Goal: Task Accomplishment & Management: Use online tool/utility

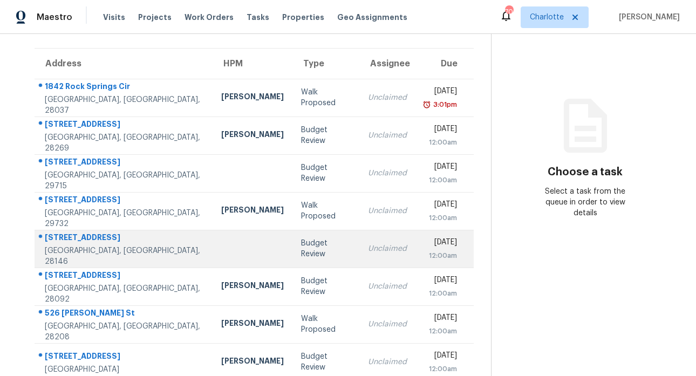
scroll to position [69, 0]
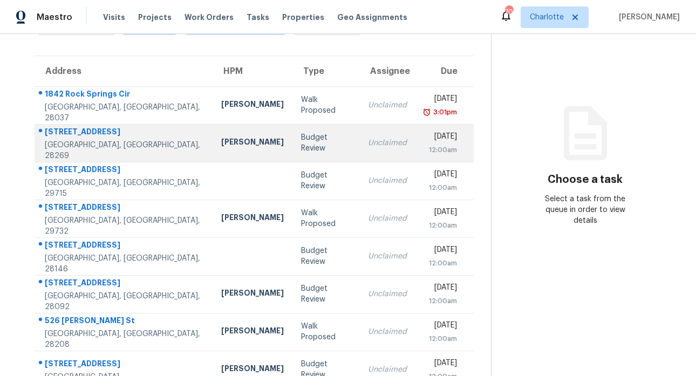
click at [86, 139] on div "3214 Grandeur Rd" at bounding box center [124, 132] width 159 height 13
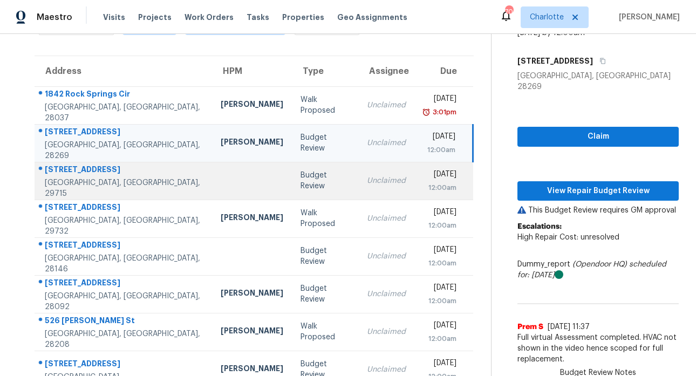
click at [86, 172] on div "1323 Copper Creek Ln" at bounding box center [124, 170] width 159 height 13
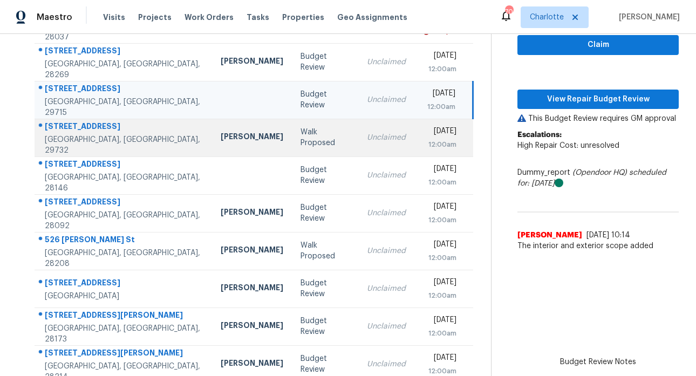
scroll to position [194, 0]
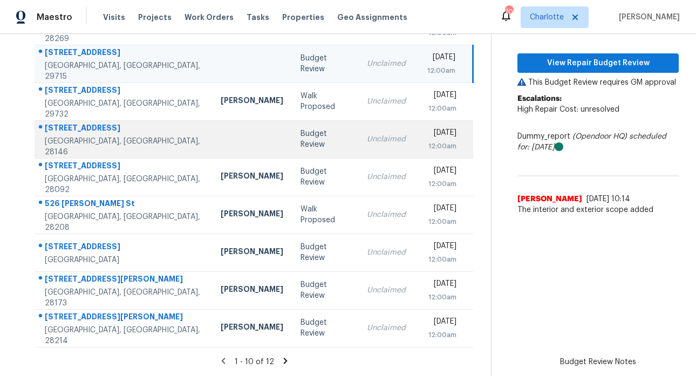
click at [95, 125] on div "495 Gold Knob Rd" at bounding box center [124, 128] width 159 height 13
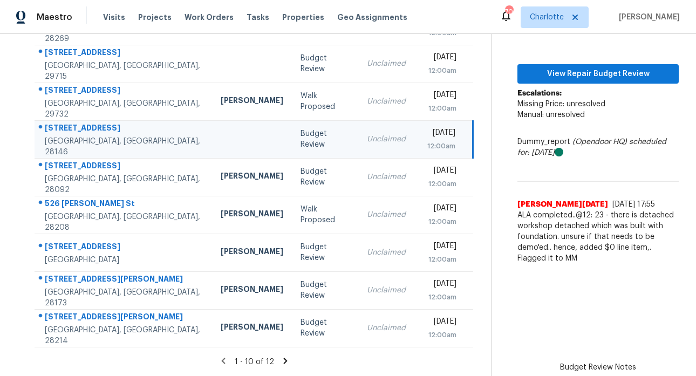
click at [283, 358] on icon at bounding box center [285, 361] width 4 height 6
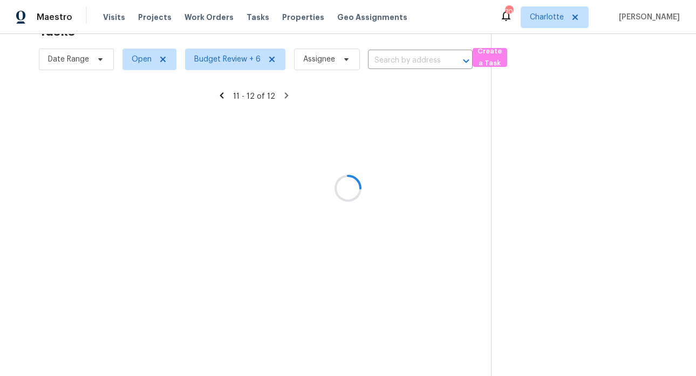
scroll to position [42, 0]
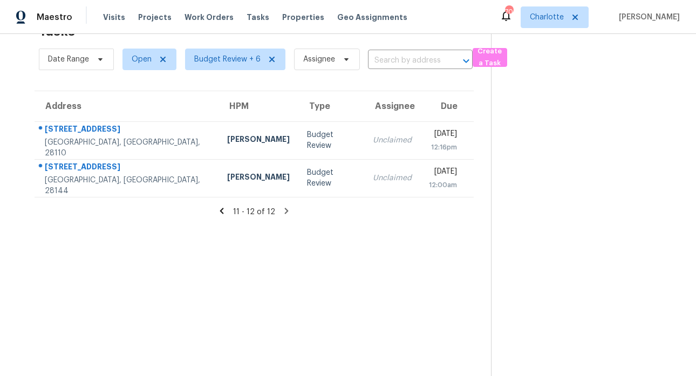
click at [221, 208] on icon at bounding box center [222, 211] width 4 height 6
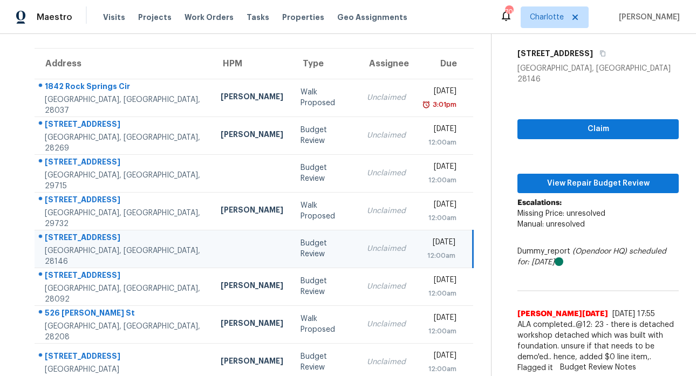
scroll to position [194, 0]
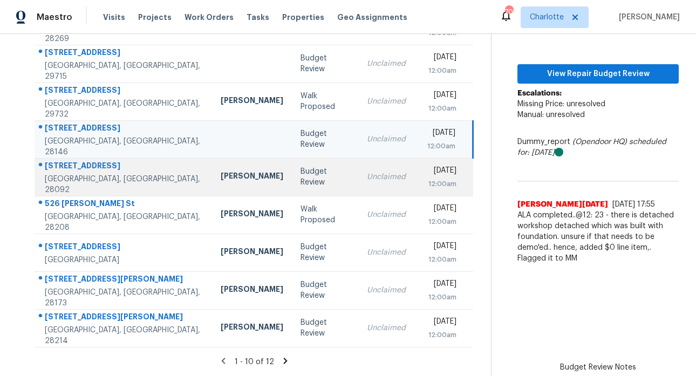
click at [98, 162] on div "3416 Leaning Pine Dr" at bounding box center [124, 166] width 159 height 13
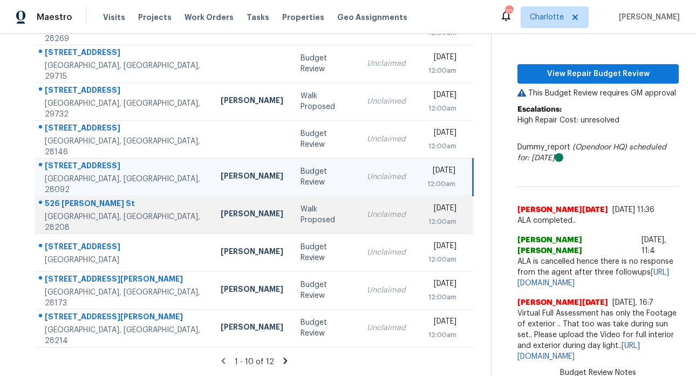
click at [73, 203] on div "526 Porter St" at bounding box center [124, 204] width 159 height 13
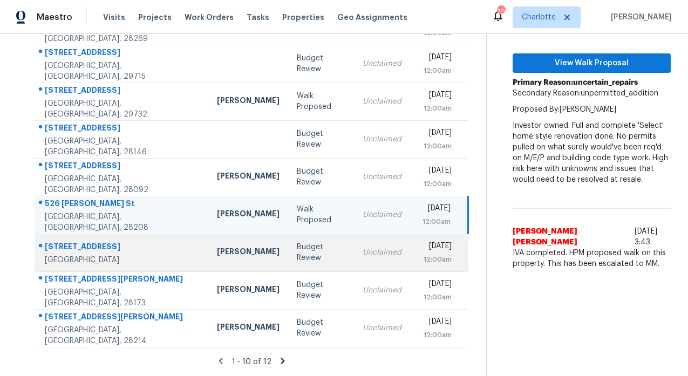
click at [66, 241] on div "100 Aylesbury Ln" at bounding box center [122, 247] width 155 height 13
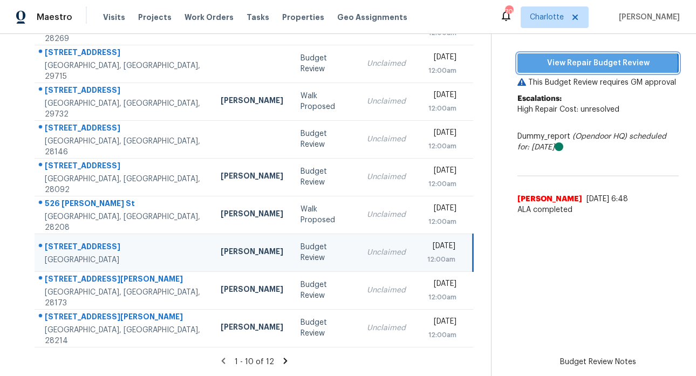
click at [583, 57] on span "View Repair Budget Review" at bounding box center [598, 63] width 144 height 13
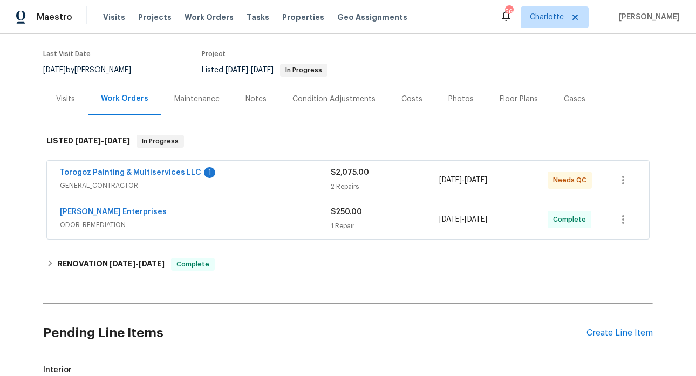
scroll to position [186, 0]
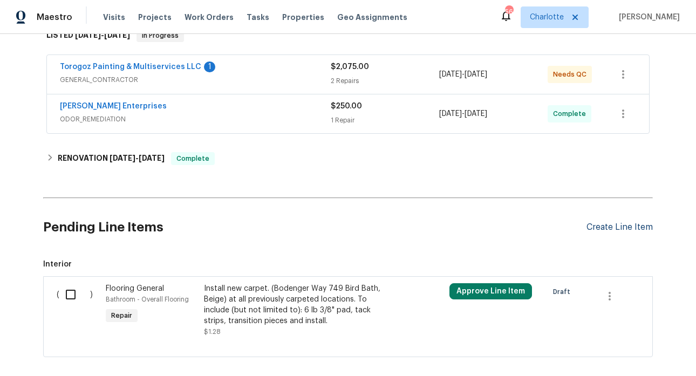
click at [599, 227] on div "Create Line Item" at bounding box center [619, 227] width 66 height 10
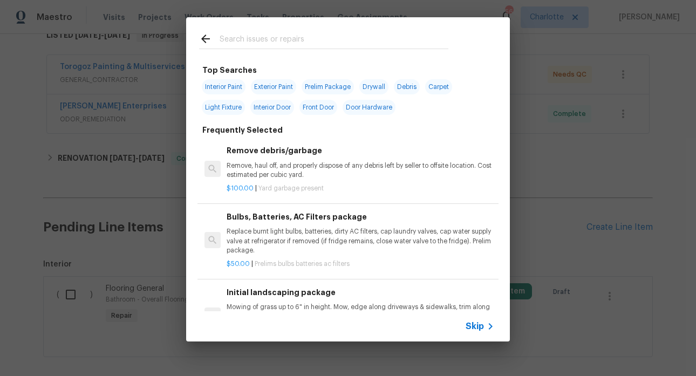
click at [245, 42] on input "text" at bounding box center [334, 40] width 229 height 16
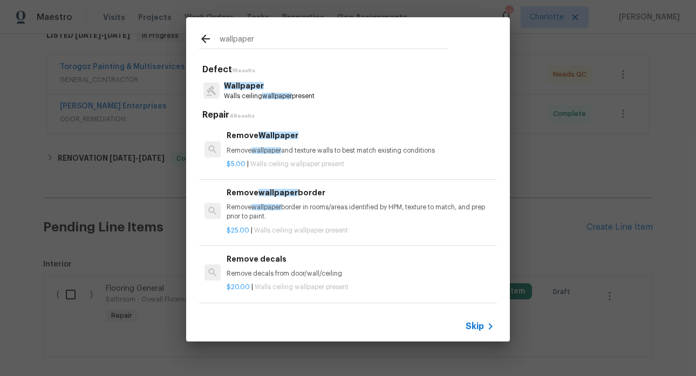
type input "wallpaper"
drag, startPoint x: 446, startPoint y: 149, endPoint x: 228, endPoint y: 148, distance: 217.4
click at [228, 148] on p "Remove wallpaper and texture walls to best match existing conditions" at bounding box center [361, 150] width 268 height 9
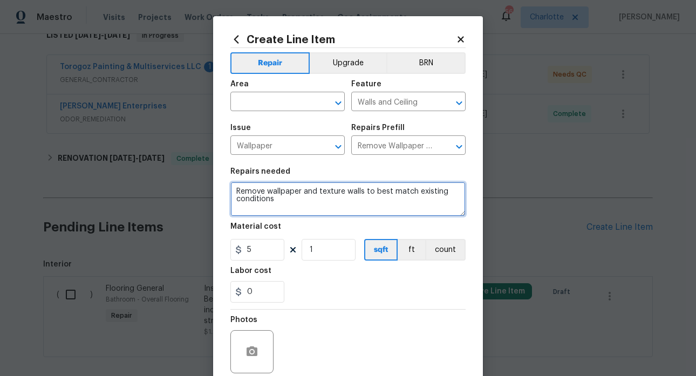
drag, startPoint x: 264, startPoint y: 198, endPoint x: 229, endPoint y: 193, distance: 36.0
click at [213, 188] on div "Create Line Item Repair Upgrade BRN Area ​ Feature Walls and Ceiling ​ Issue Wa…" at bounding box center [348, 232] width 270 height 432
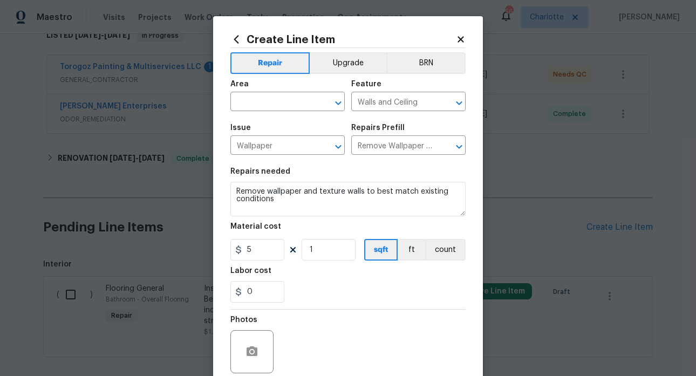
click at [457, 38] on icon at bounding box center [460, 39] width 6 height 6
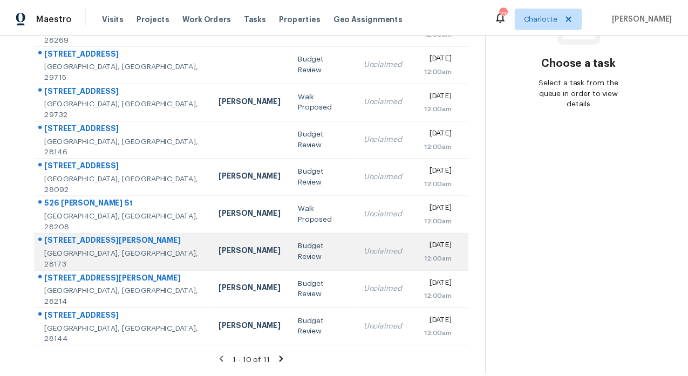
scroll to position [194, 0]
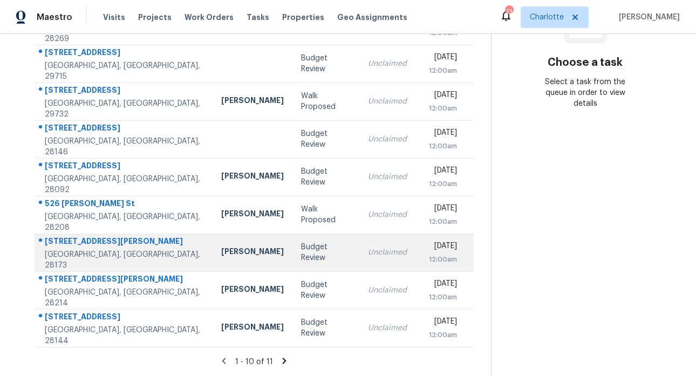
click at [81, 237] on div "[STREET_ADDRESS][PERSON_NAME]" at bounding box center [124, 242] width 159 height 13
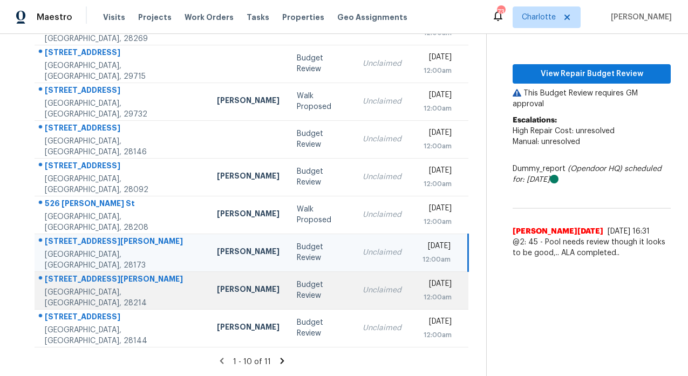
click at [95, 277] on div "10120 Mount Holly Rd" at bounding box center [122, 279] width 155 height 13
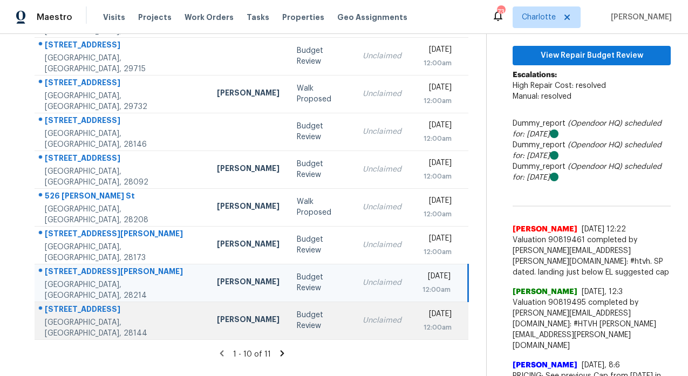
click at [78, 312] on div "330 Camelot Dr" at bounding box center [122, 310] width 155 height 13
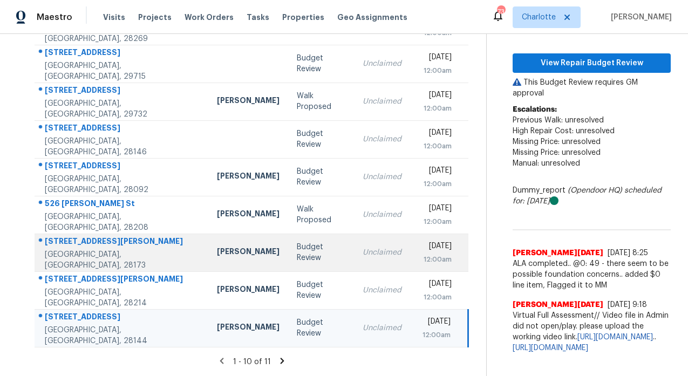
click at [90, 238] on div "2117 Darian Way" at bounding box center [122, 242] width 155 height 13
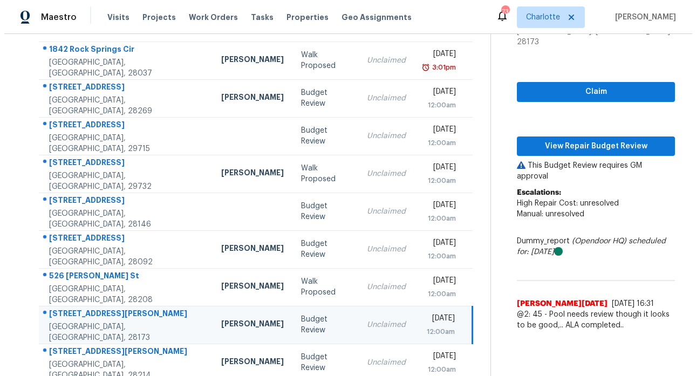
scroll to position [132, 0]
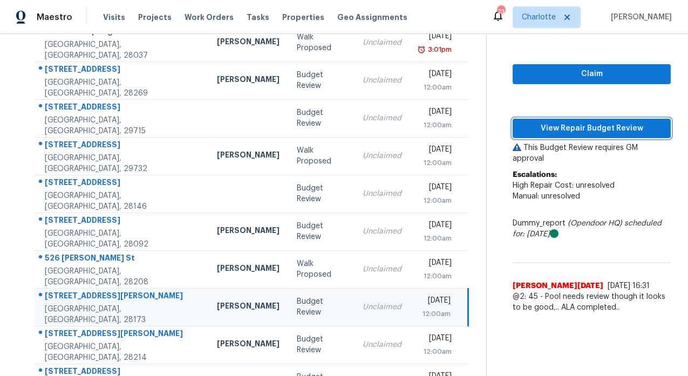
click at [579, 122] on span "View Repair Budget Review" at bounding box center [591, 128] width 141 height 13
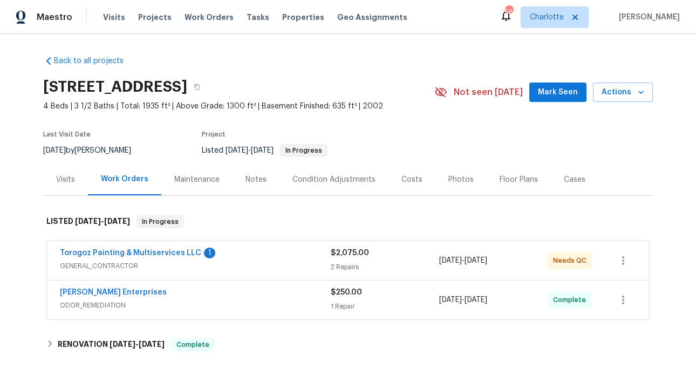
scroll to position [186, 0]
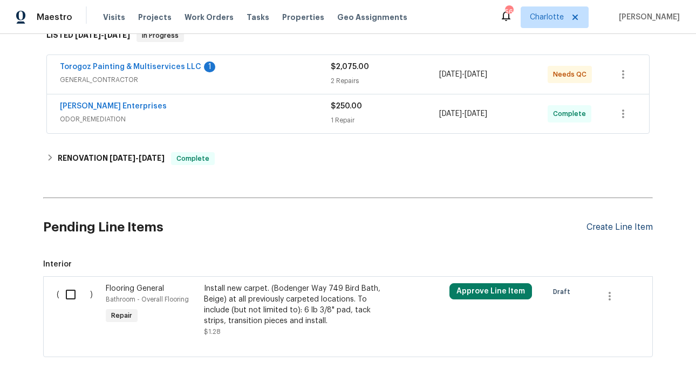
click at [605, 227] on div "Create Line Item" at bounding box center [619, 227] width 66 height 10
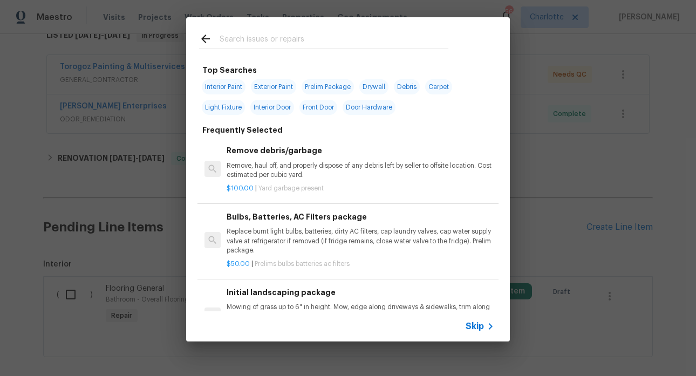
click at [248, 42] on input "text" at bounding box center [334, 40] width 229 height 16
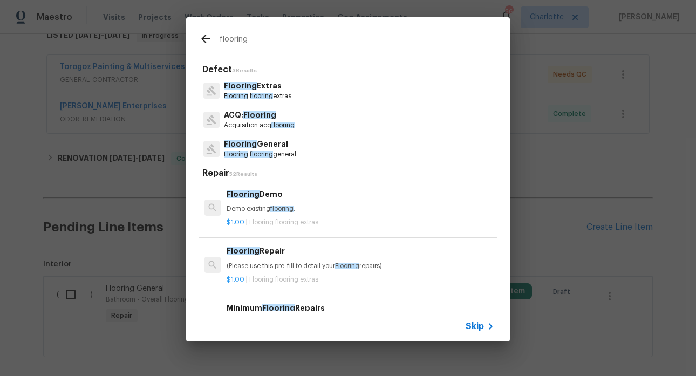
type input "flooring"
click at [248, 125] on p "Acquisition acq flooring" at bounding box center [259, 125] width 71 height 9
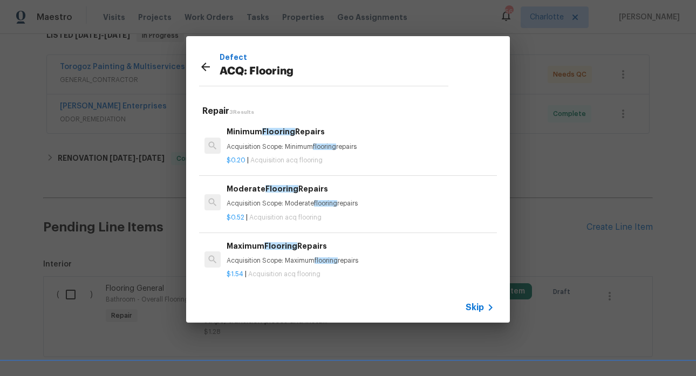
click at [278, 137] on h6 "Minimum Flooring Repairs" at bounding box center [361, 132] width 268 height 12
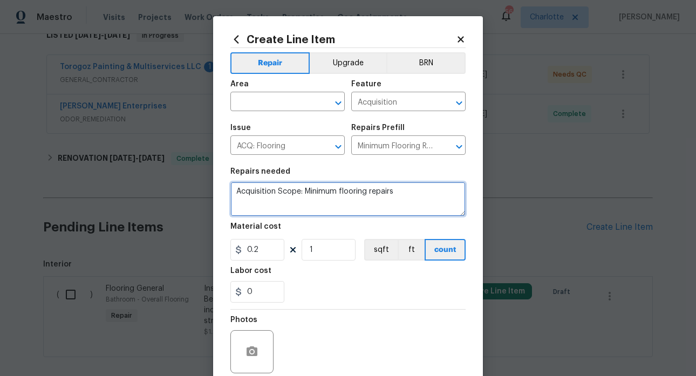
drag, startPoint x: 378, startPoint y: 191, endPoint x: 243, endPoint y: 195, distance: 135.4
click at [216, 188] on div "Create Line Item Repair Upgrade BRN Area ​ Feature Acquisition ​ Issue ACQ: Flo…" at bounding box center [348, 232] width 270 height 432
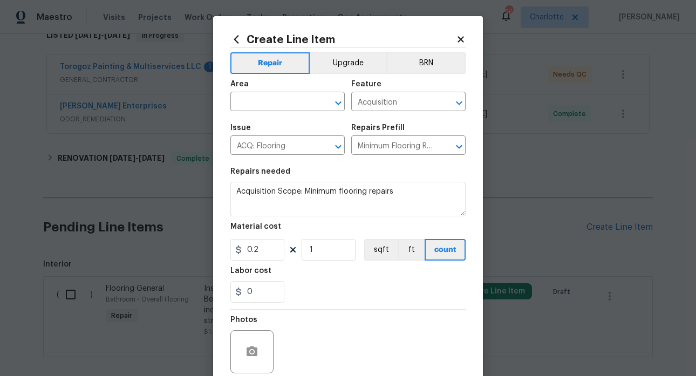
click at [460, 42] on icon at bounding box center [461, 40] width 10 height 10
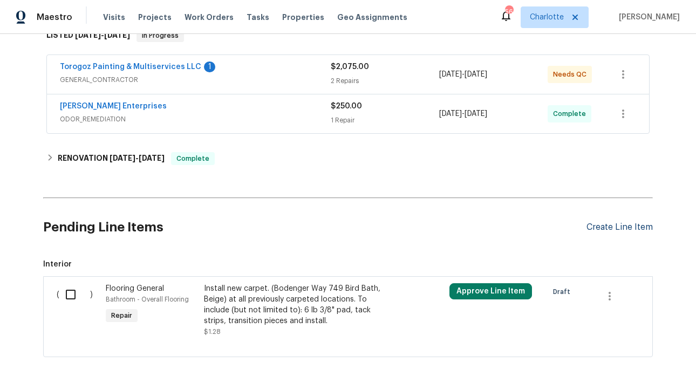
click at [609, 225] on div "Create Line Item" at bounding box center [619, 227] width 66 height 10
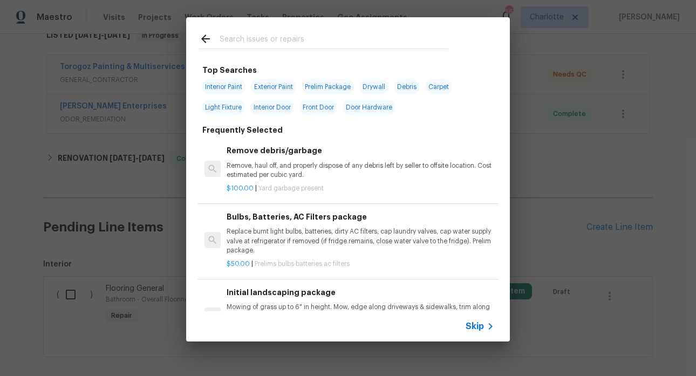
click at [300, 44] on input "text" at bounding box center [334, 40] width 229 height 16
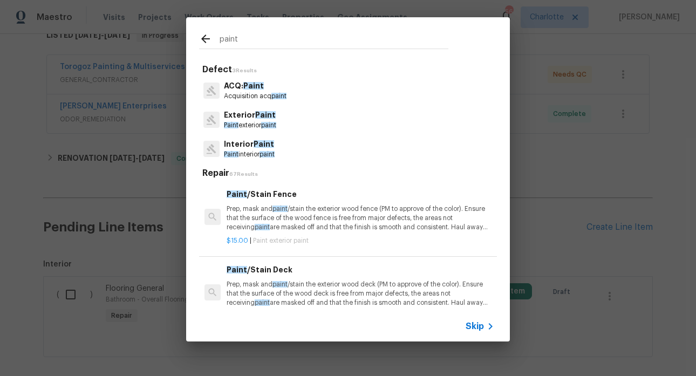
type input "paint"
click at [256, 147] on span "Paint" at bounding box center [264, 144] width 20 height 8
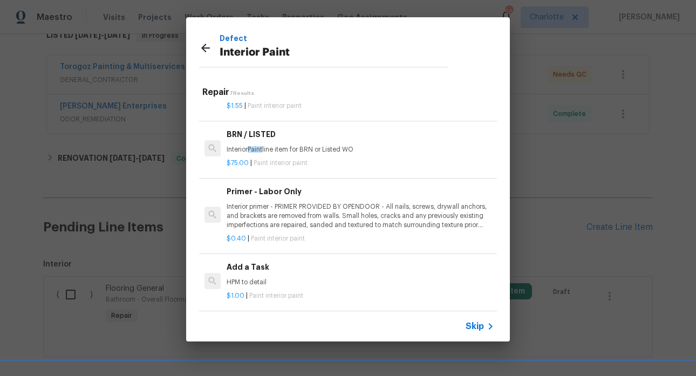
scroll to position [195, 0]
click at [204, 47] on icon at bounding box center [205, 48] width 9 height 9
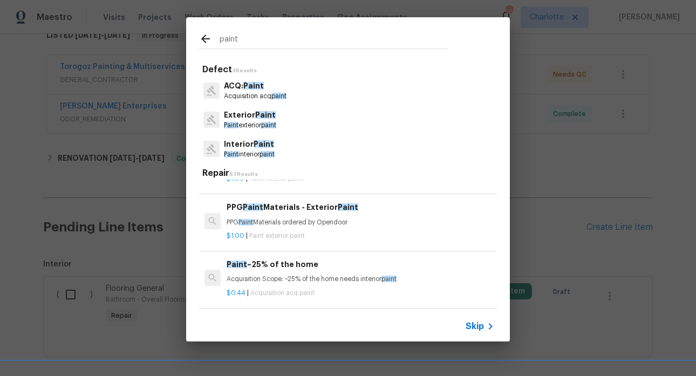
scroll to position [213, 0]
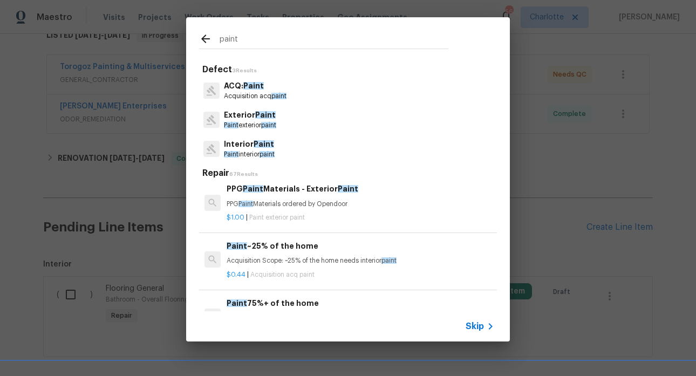
click at [244, 85] on span "Paint" at bounding box center [253, 86] width 20 height 8
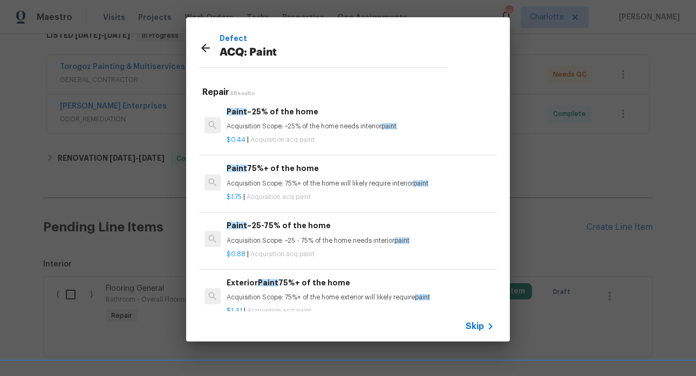
click at [205, 46] on icon at bounding box center [205, 48] width 13 height 13
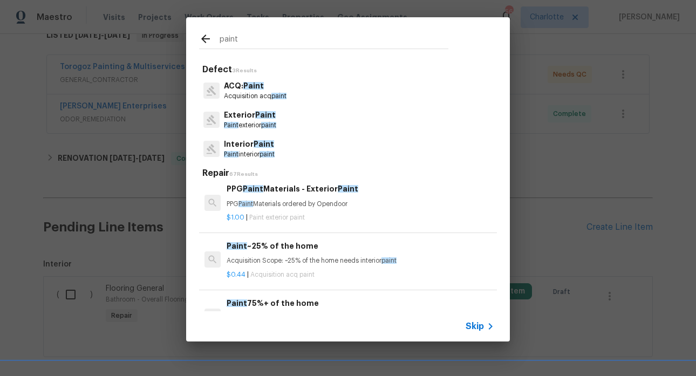
click at [207, 40] on icon at bounding box center [205, 38] width 13 height 13
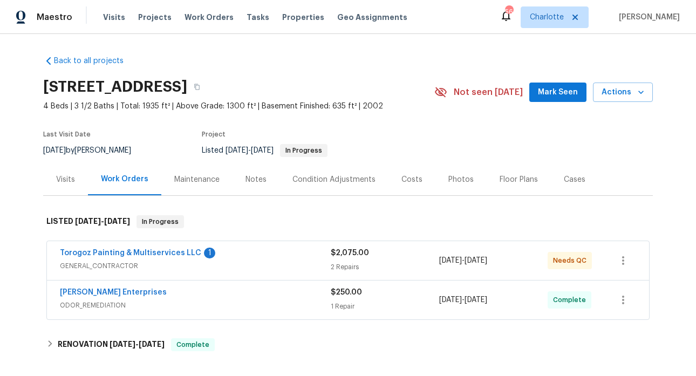
scroll to position [102, 0]
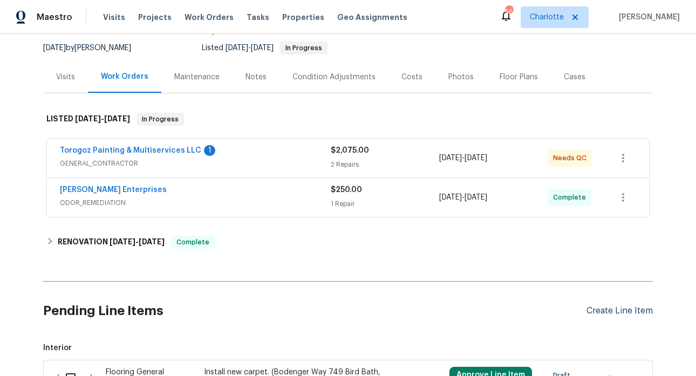
click at [617, 314] on div "Create Line Item" at bounding box center [619, 311] width 66 height 10
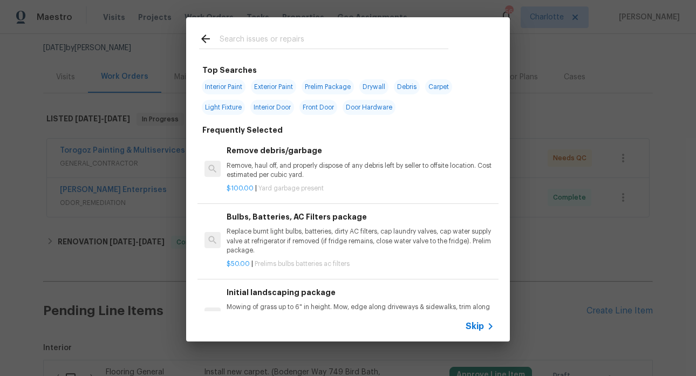
click at [286, 42] on input "text" at bounding box center [334, 40] width 229 height 16
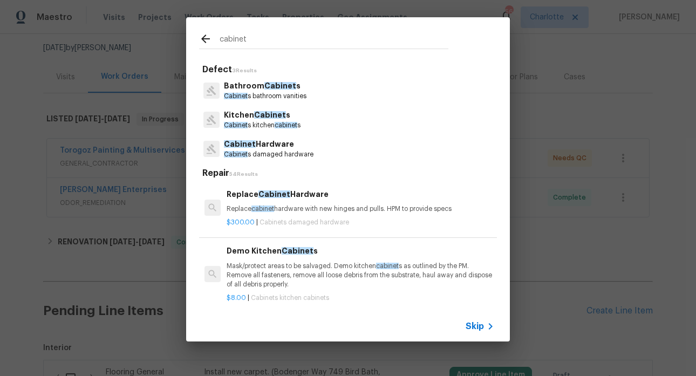
type input "cabinet"
click at [272, 99] on p "Cabinet s bathroom vanities" at bounding box center [265, 96] width 83 height 9
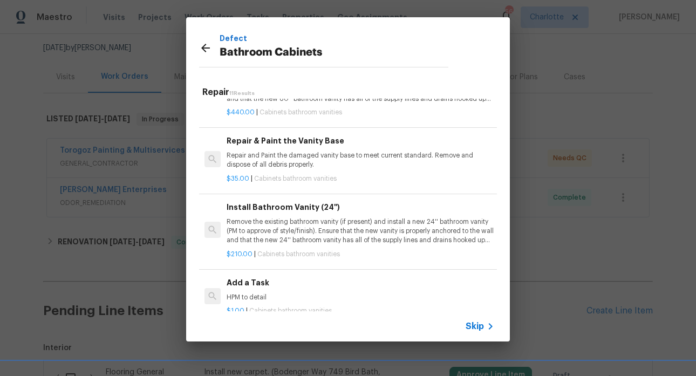
scroll to position [0, 0]
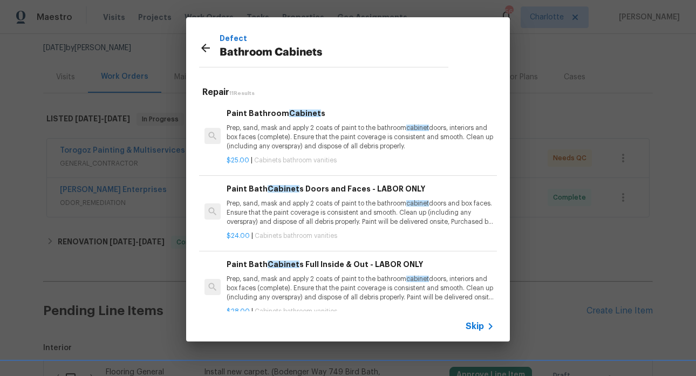
click at [205, 47] on icon at bounding box center [205, 48] width 9 height 9
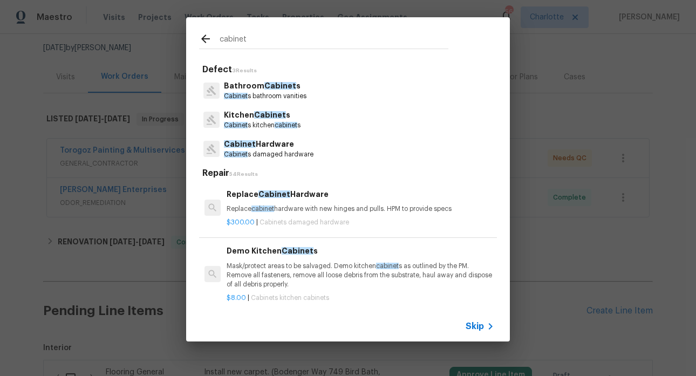
click at [249, 40] on input "cabinet" at bounding box center [334, 40] width 229 height 16
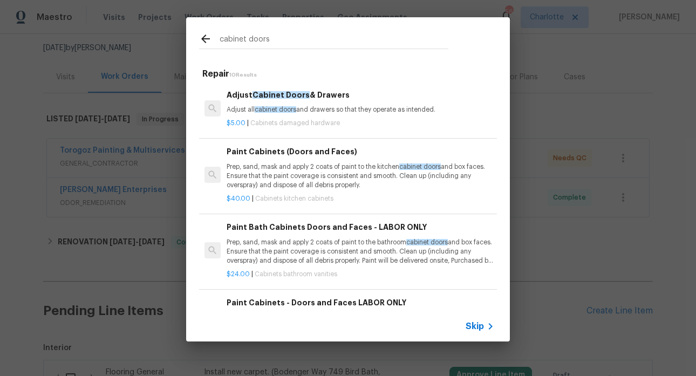
type input "cabinet doors"
click at [206, 37] on icon at bounding box center [205, 38] width 13 height 13
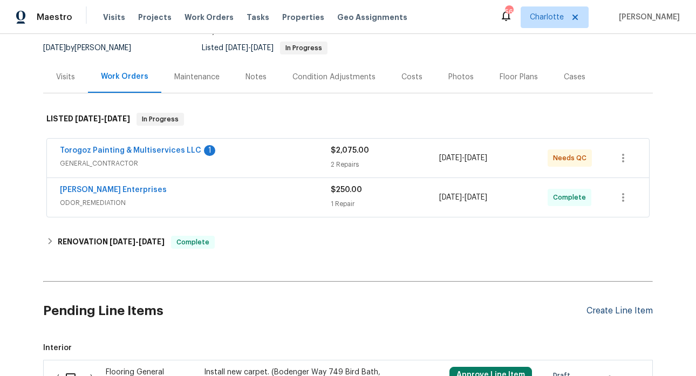
click at [606, 309] on div "Create Line Item" at bounding box center [619, 311] width 66 height 10
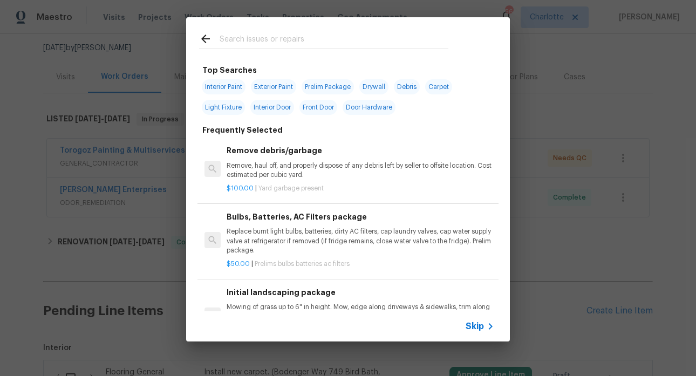
click at [291, 42] on input "text" at bounding box center [334, 40] width 229 height 16
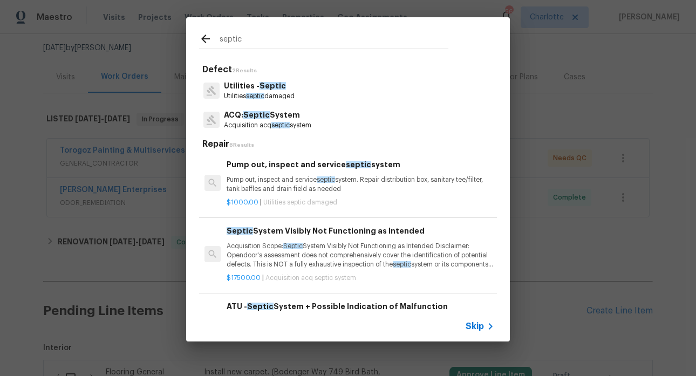
type input "septic"
click at [266, 92] on p "Utilities septic damaged" at bounding box center [259, 96] width 71 height 9
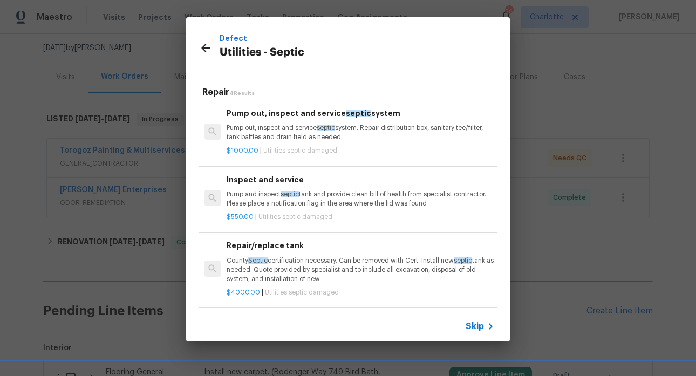
click at [205, 43] on icon at bounding box center [205, 48] width 13 height 13
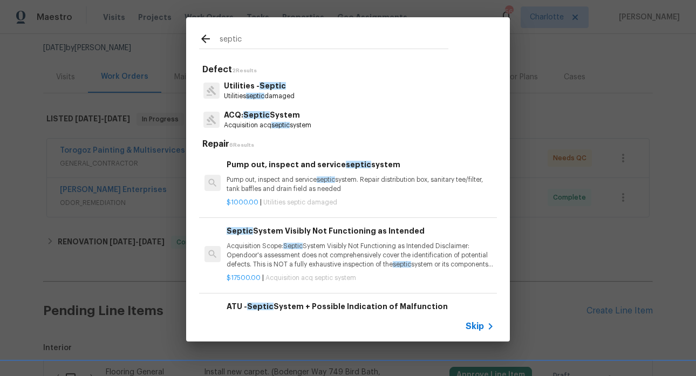
click at [255, 115] on span "Septic" at bounding box center [256, 115] width 26 height 8
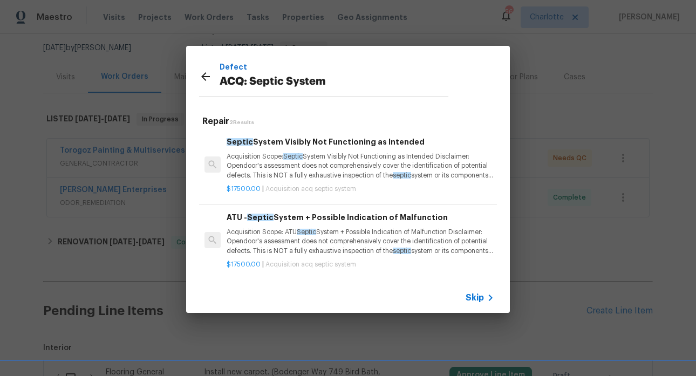
click at [204, 76] on icon at bounding box center [205, 76] width 13 height 13
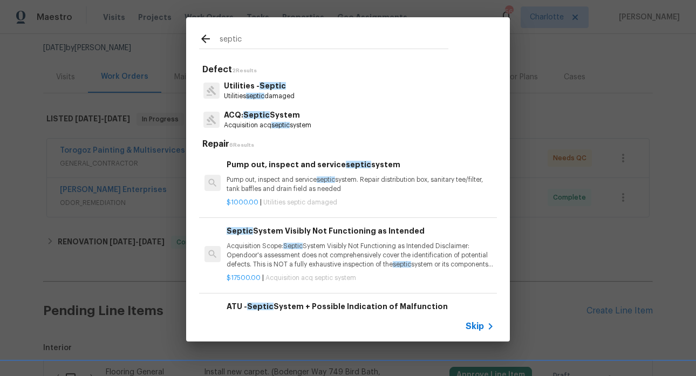
click at [264, 85] on span "Septic" at bounding box center [272, 86] width 26 height 8
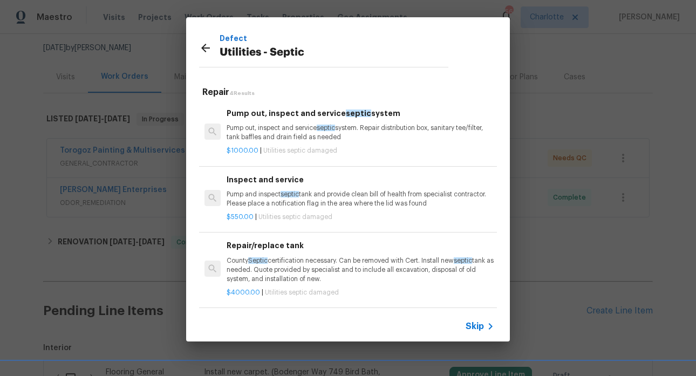
click at [270, 136] on p "Pump out, inspect and service septic system. Repair distribution box, sanitary …" at bounding box center [361, 133] width 268 height 18
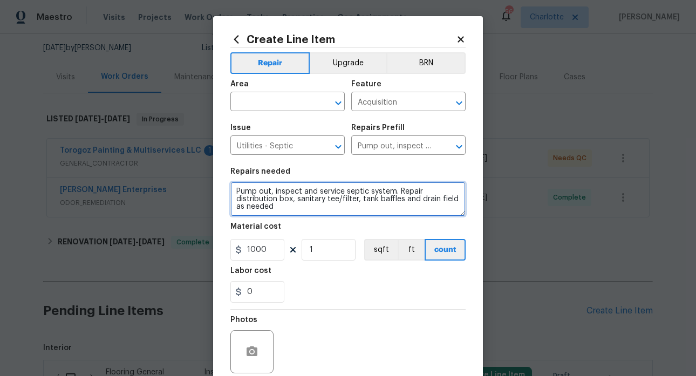
drag, startPoint x: 286, startPoint y: 206, endPoint x: 221, endPoint y: 182, distance: 68.9
click at [221, 182] on div "Create Line Item Repair Upgrade BRN Area ​ Feature Acquisition ​ Issue Utilitie…" at bounding box center [348, 232] width 270 height 432
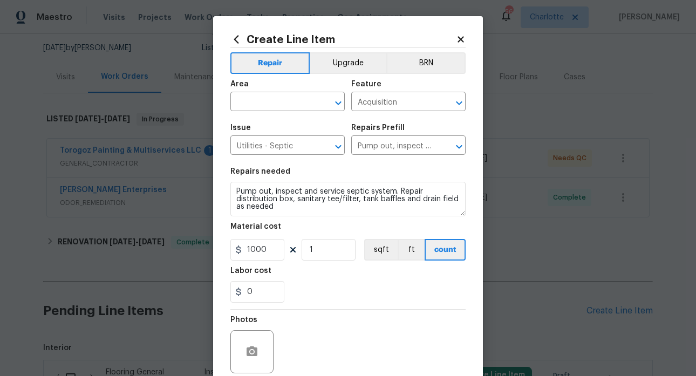
click at [458, 37] on icon at bounding box center [460, 39] width 6 height 6
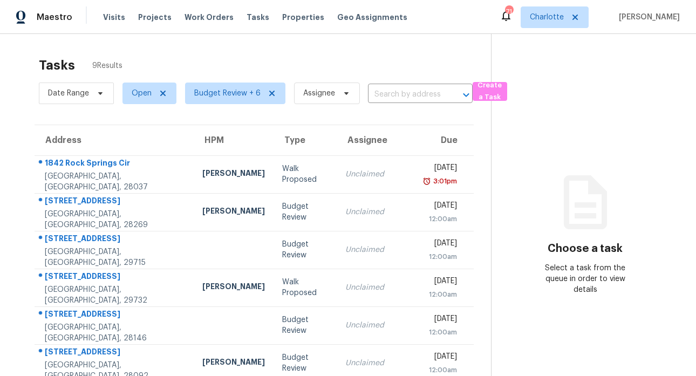
scroll to position [136, 0]
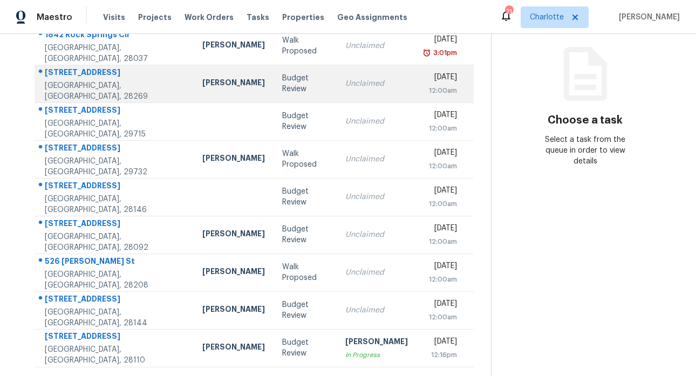
click at [103, 70] on div "[STREET_ADDRESS]" at bounding box center [115, 73] width 140 height 13
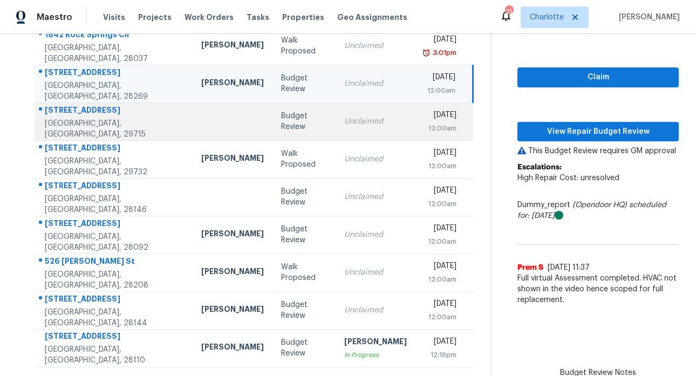
click at [73, 108] on div "[STREET_ADDRESS]" at bounding box center [114, 111] width 139 height 13
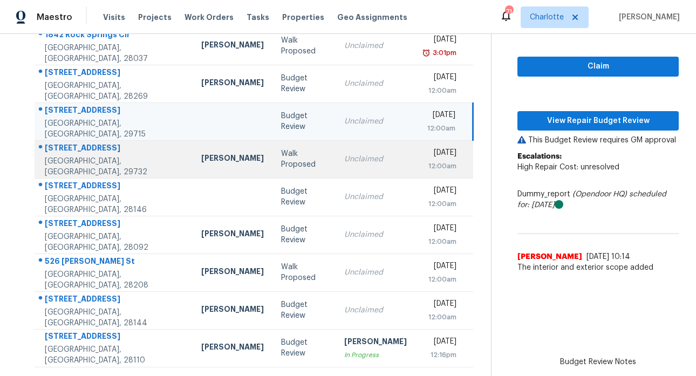
click at [73, 143] on div "[STREET_ADDRESS]" at bounding box center [114, 148] width 139 height 13
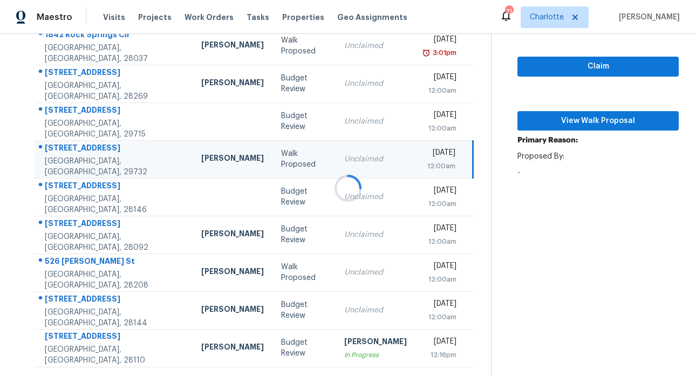
scroll to position [131, 0]
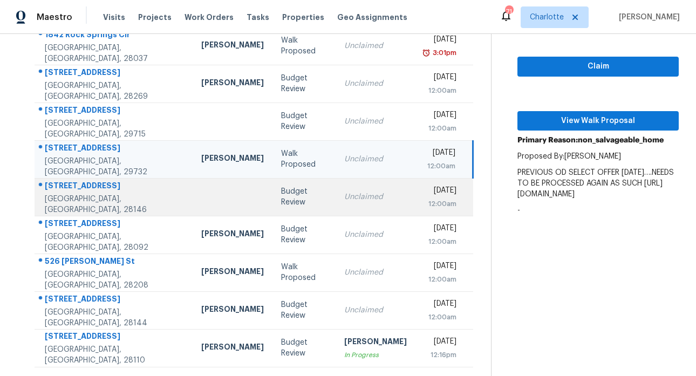
click at [87, 185] on div "[STREET_ADDRESS]" at bounding box center [114, 186] width 139 height 13
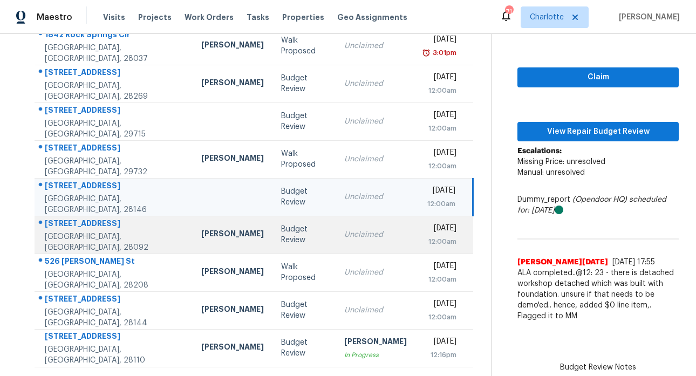
click at [92, 218] on div "[STREET_ADDRESS]" at bounding box center [114, 224] width 139 height 13
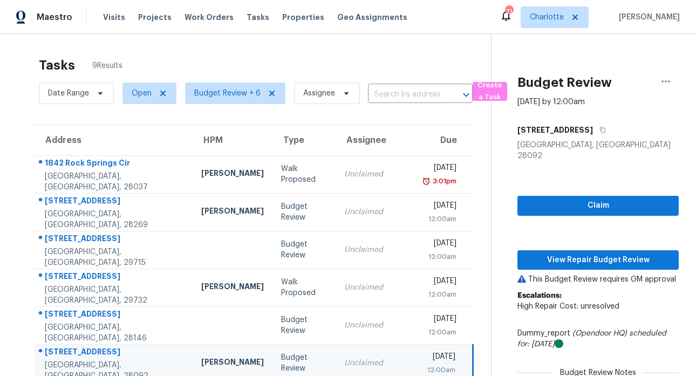
scroll to position [164, 0]
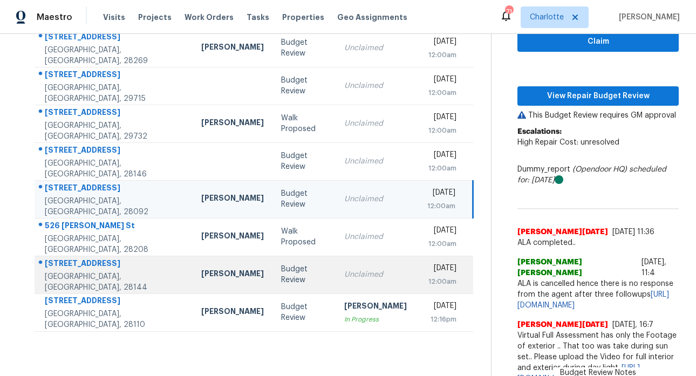
click at [72, 271] on div "[STREET_ADDRESS]" at bounding box center [114, 264] width 139 height 13
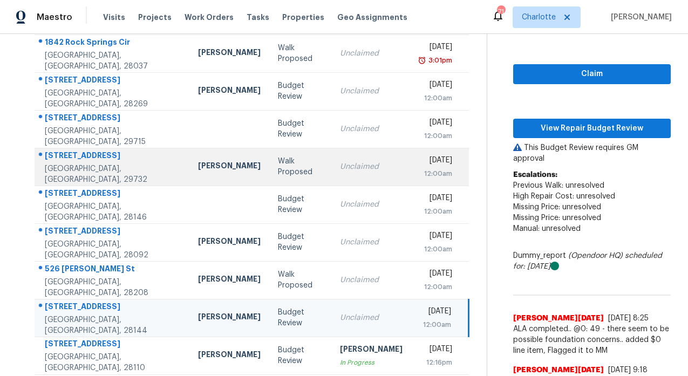
scroll to position [68, 0]
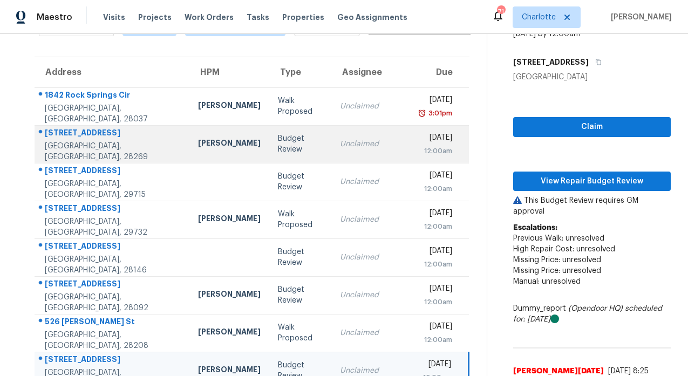
click at [83, 128] on div "[STREET_ADDRESS]" at bounding box center [113, 133] width 136 height 13
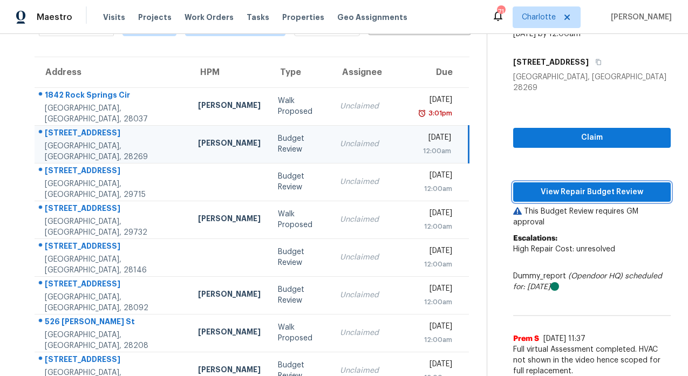
click at [593, 186] on span "View Repair Budget Review" at bounding box center [592, 192] width 140 height 13
